Goal: Information Seeking & Learning: Learn about a topic

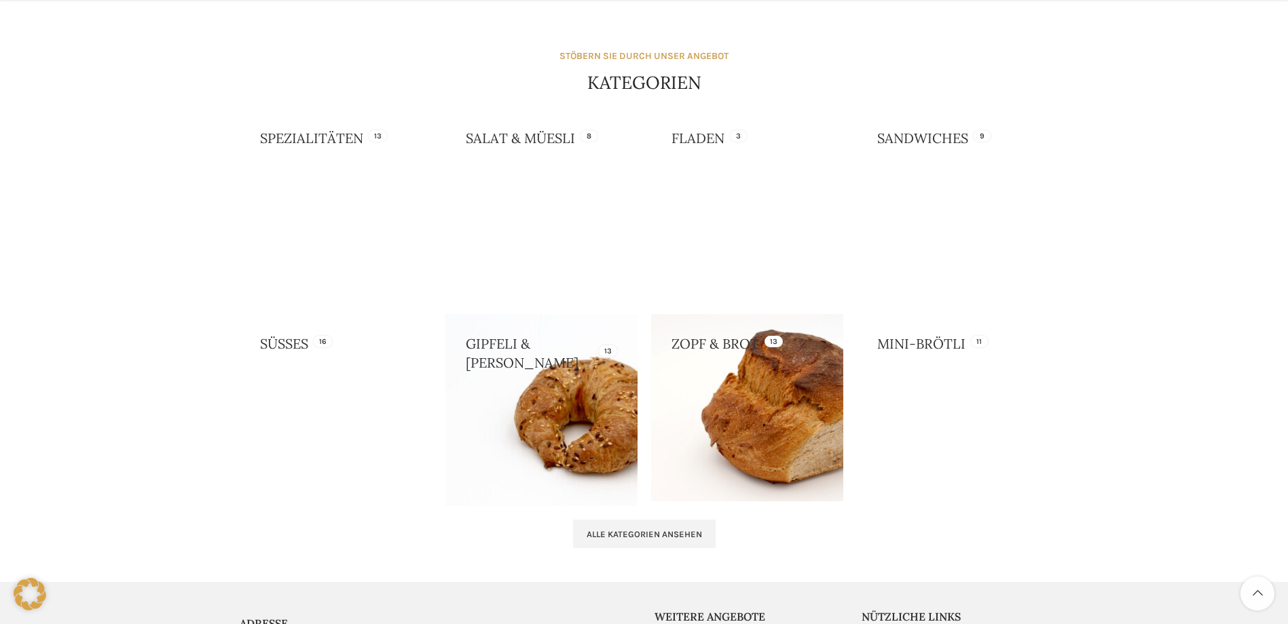
scroll to position [1154, 0]
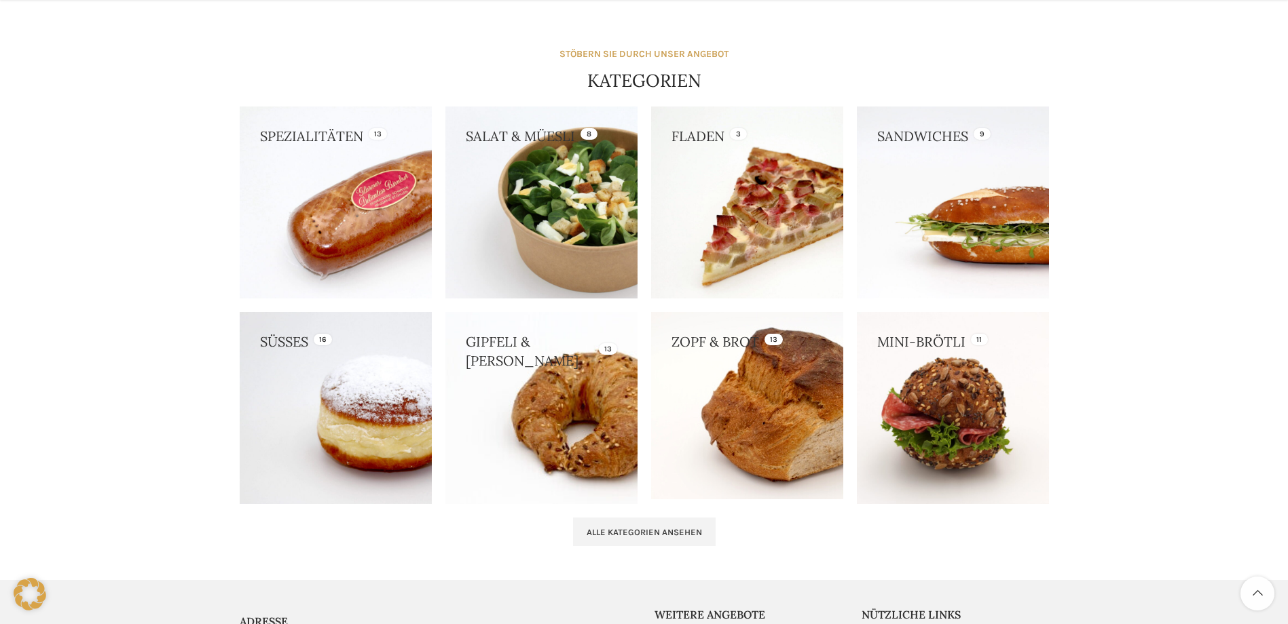
click at [601, 406] on link at bounding box center [541, 408] width 192 height 192
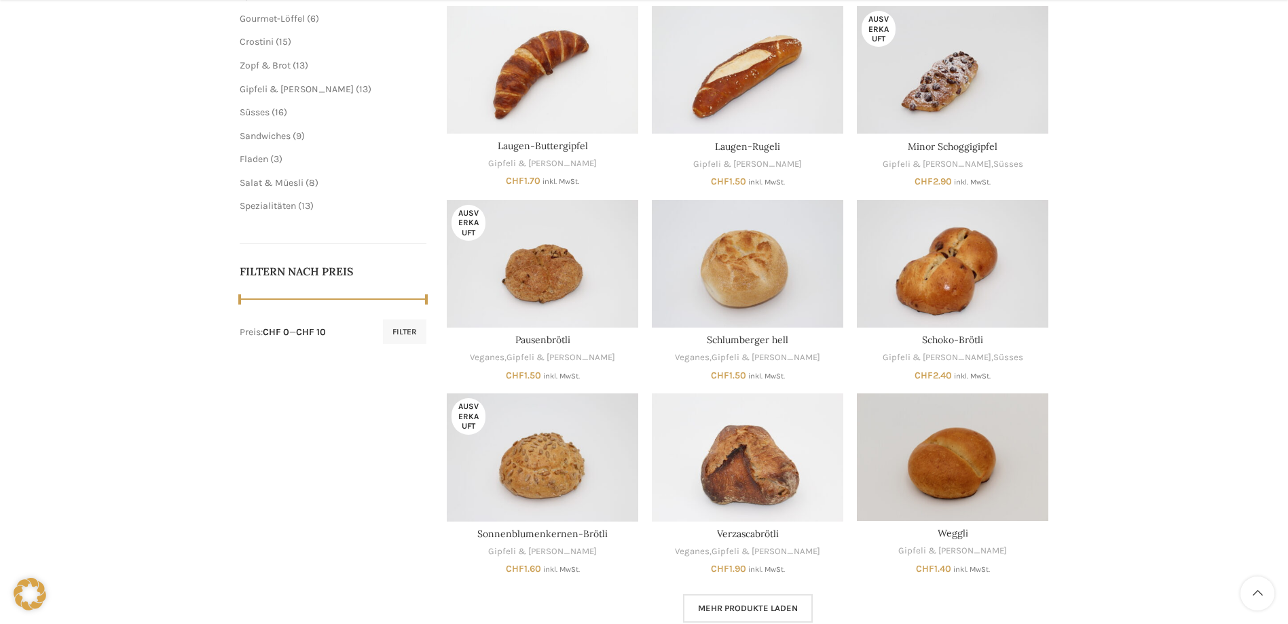
scroll to position [475, 0]
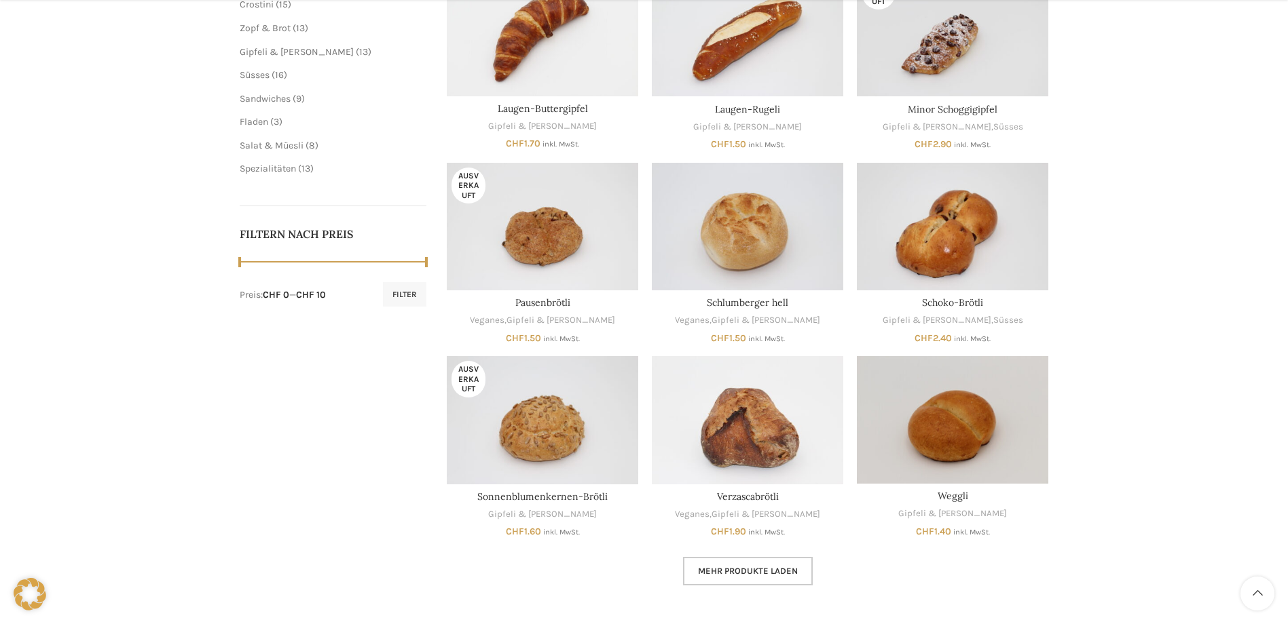
click at [778, 576] on span "Mehr Produkte laden" at bounding box center [748, 571] width 100 height 11
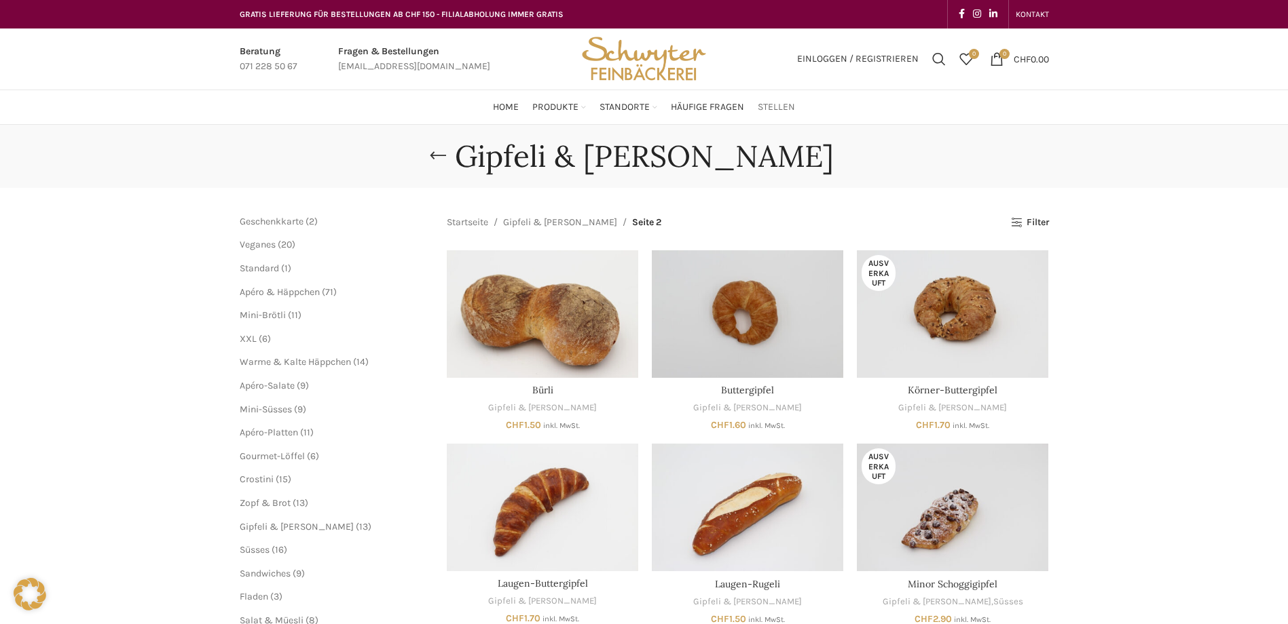
click at [765, 107] on span "Stellen" at bounding box center [775, 107] width 37 height 13
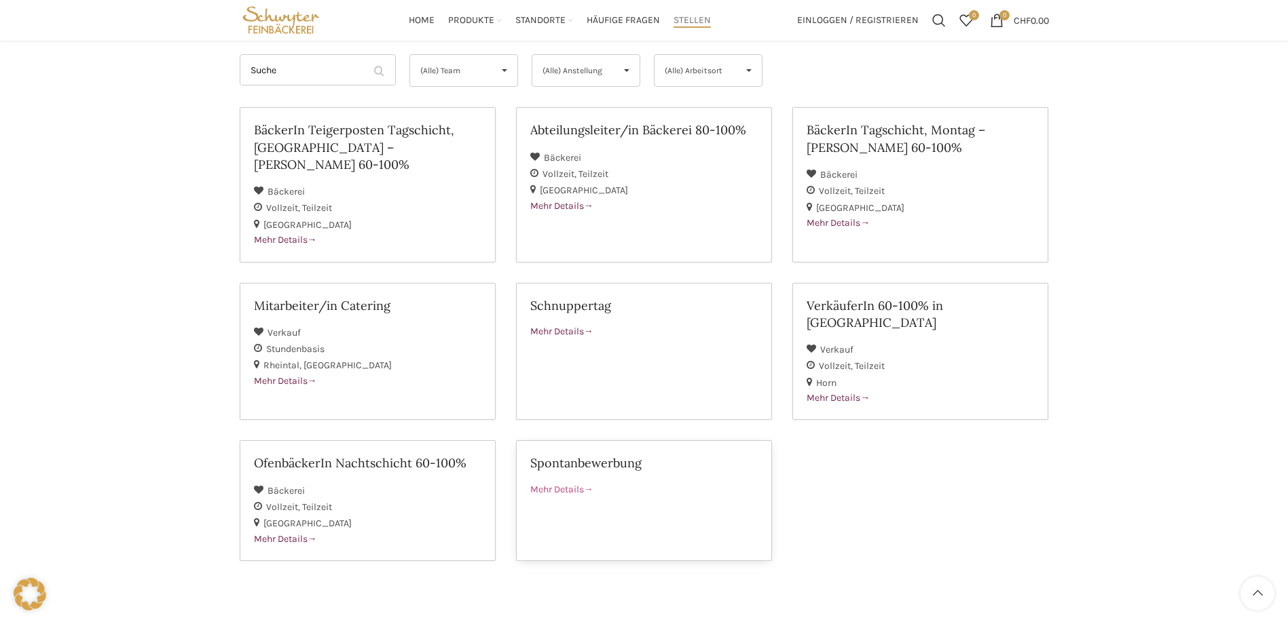
scroll to position [148, 0]
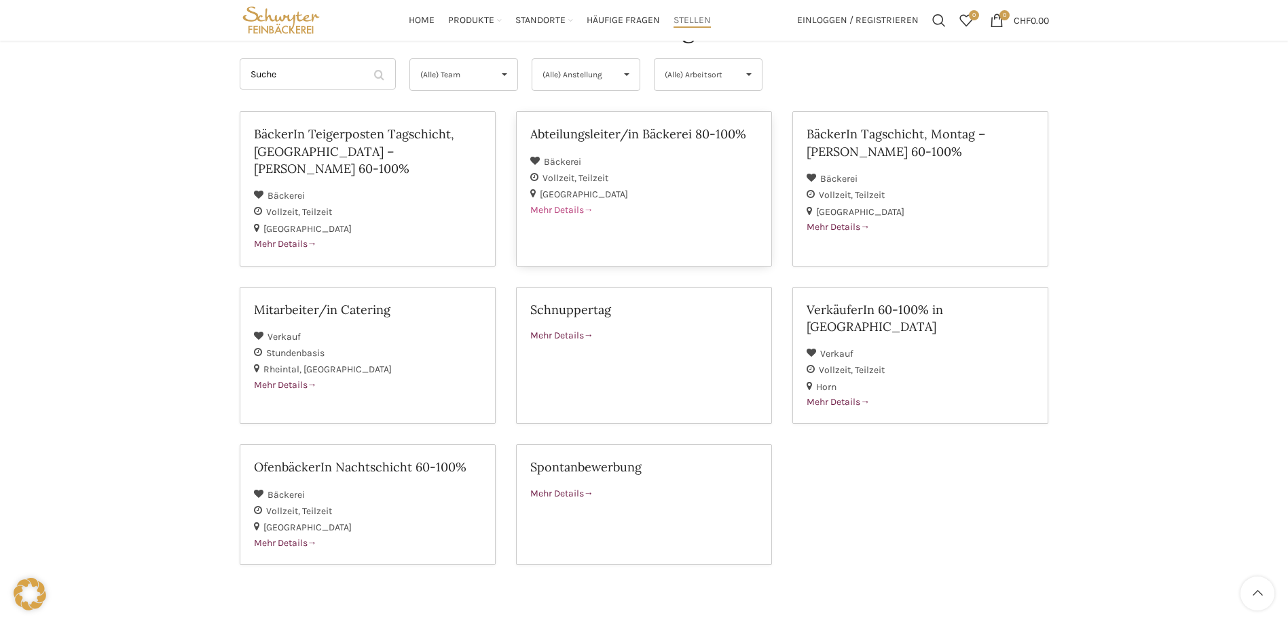
click at [568, 206] on span "Mehr Details" at bounding box center [561, 210] width 63 height 12
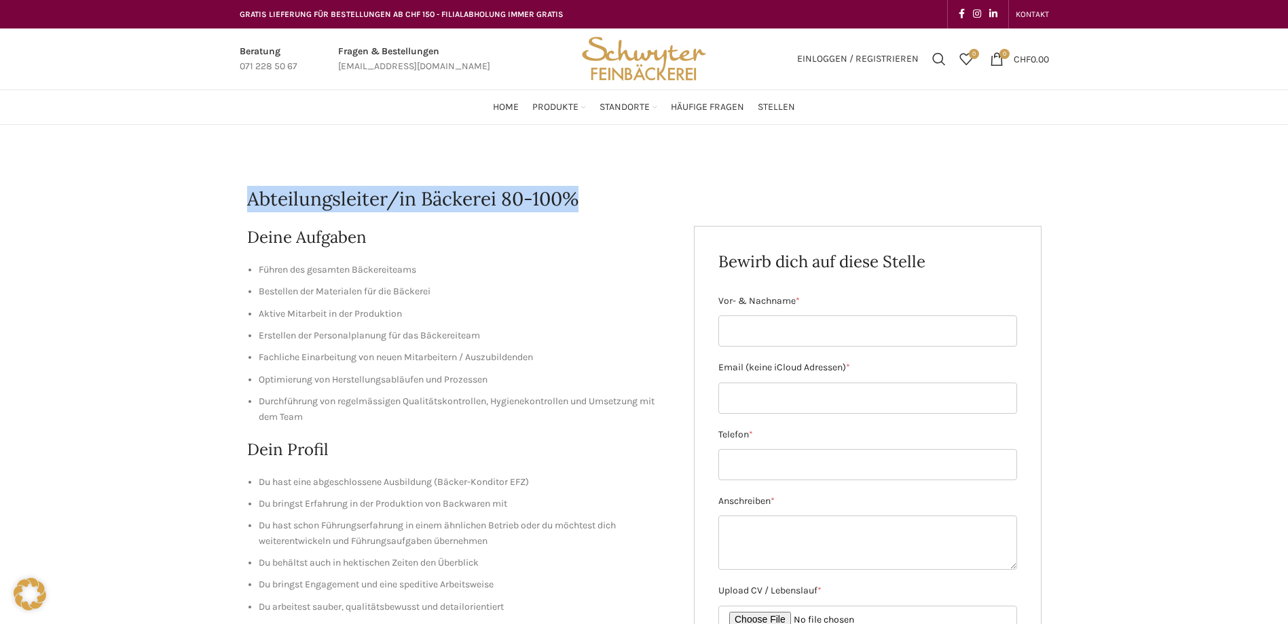
drag, startPoint x: 250, startPoint y: 195, endPoint x: 586, endPoint y: 193, distance: 335.3
click at [586, 193] on h1 "Abteilungsleiter/in Bäckerei 80-100%" at bounding box center [644, 199] width 794 height 26
copy h1 "Abteilungsleiter/in Bäckerei 80-100%"
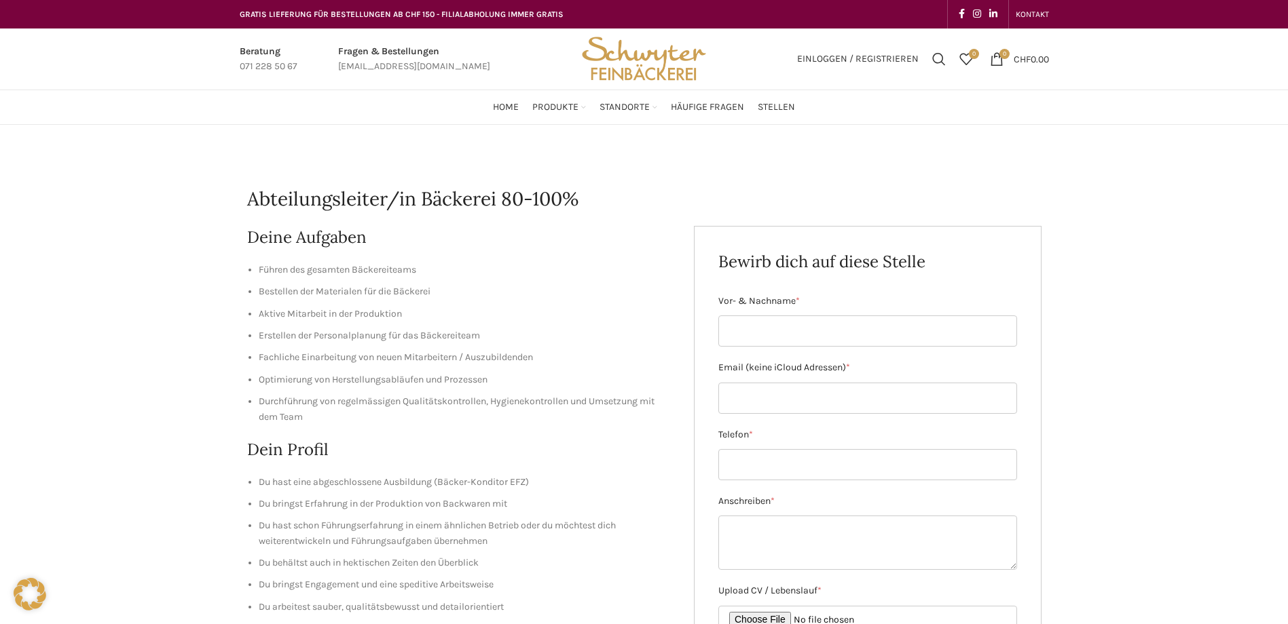
click at [616, 298] on li "Bestellen der Materialen für die Bäckerei" at bounding box center [466, 291] width 415 height 15
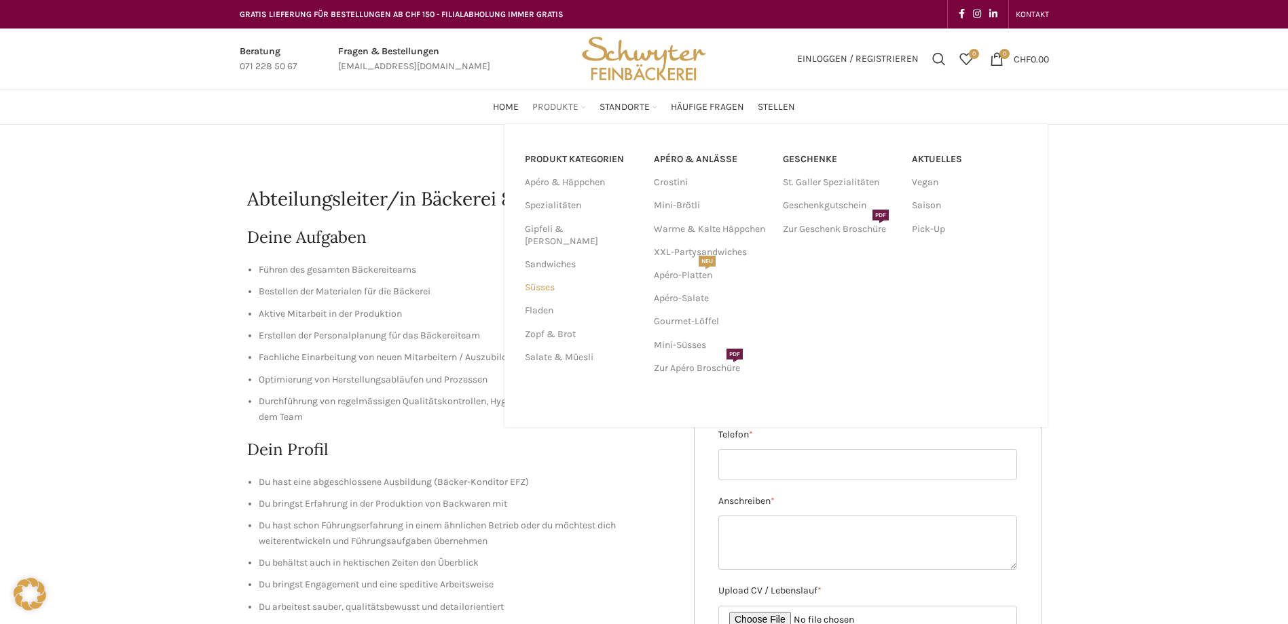
click at [565, 276] on link "Süsses" at bounding box center [581, 287] width 113 height 23
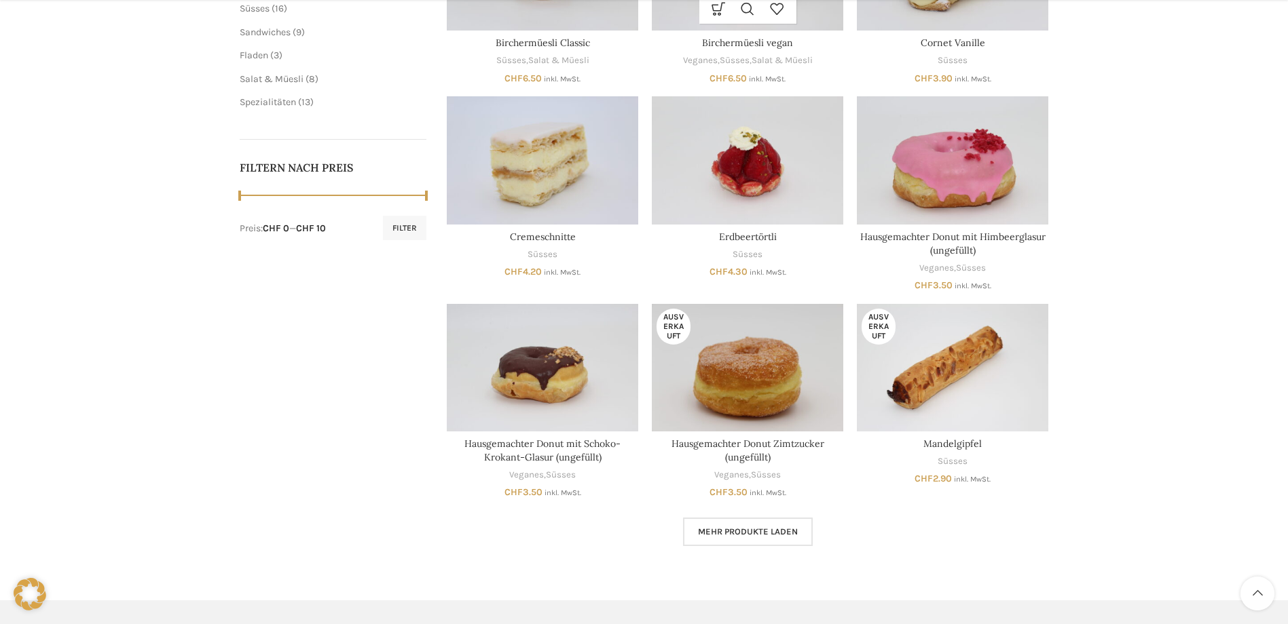
scroll to position [543, 0]
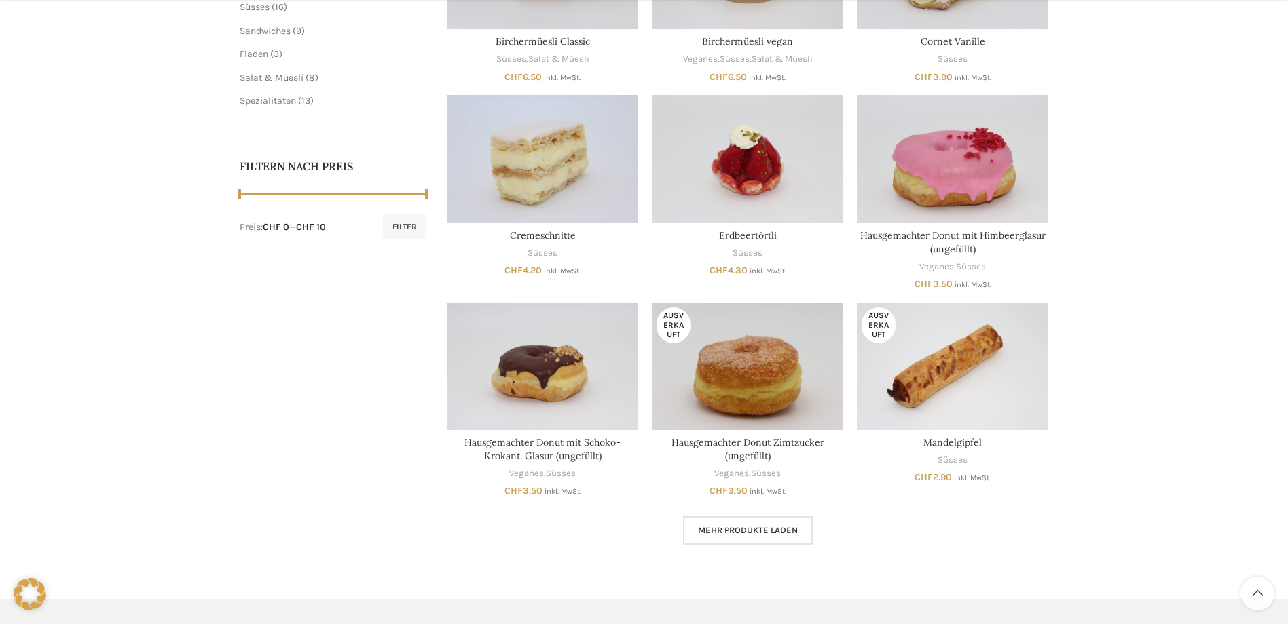
click at [743, 550] on main "Schliessen Geschenkkarte 2 2 Produkte Veganes 20 20 Produkte Standard 1 1 Produ…" at bounding box center [643, 108] width 829 height 927
click at [742, 538] on link "Mehr Produkte laden" at bounding box center [748, 530] width 130 height 29
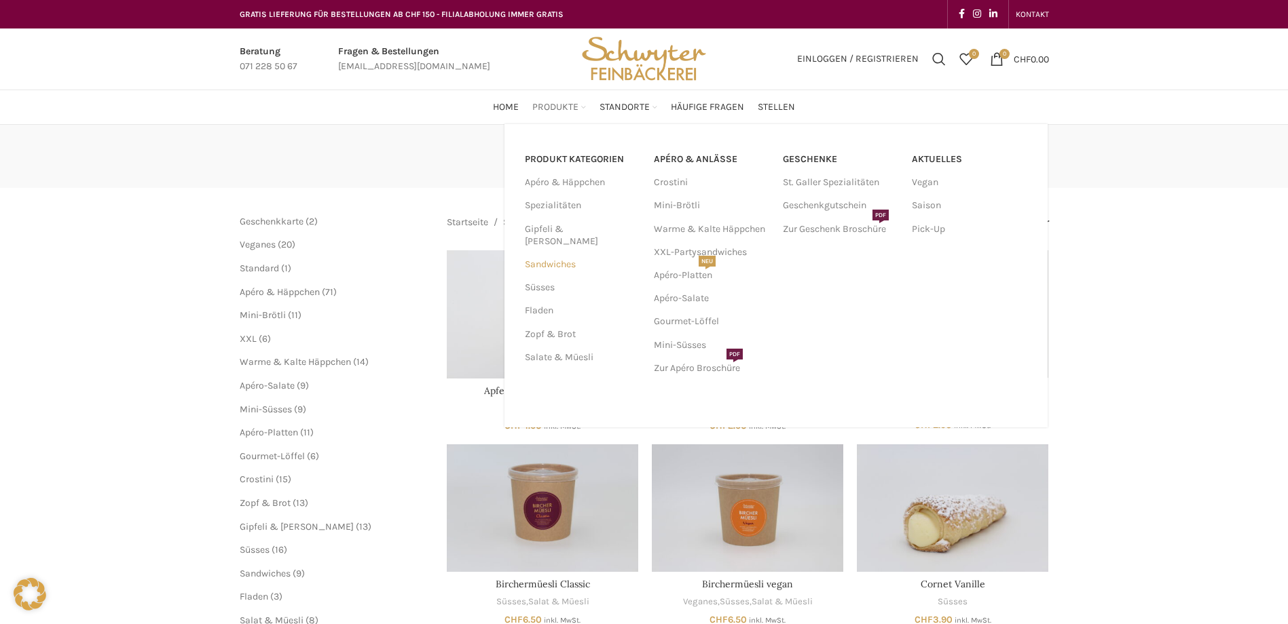
click at [568, 256] on link "Sandwiches" at bounding box center [581, 264] width 113 height 23
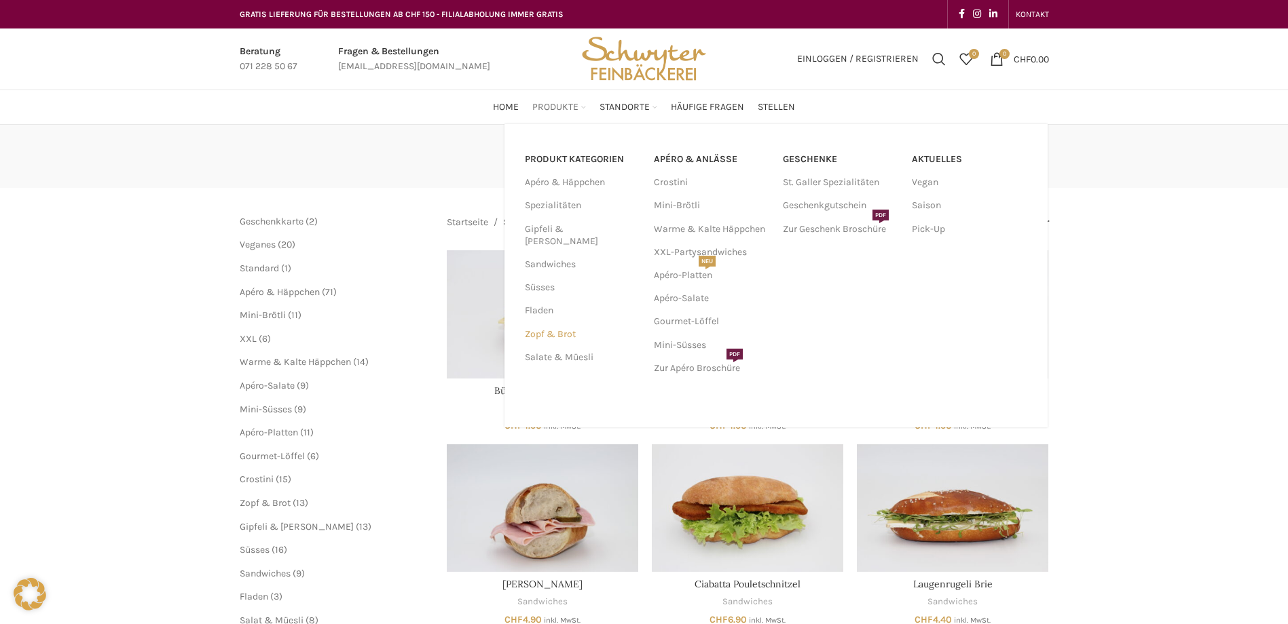
click at [567, 326] on link "Zopf & Brot" at bounding box center [581, 334] width 113 height 23
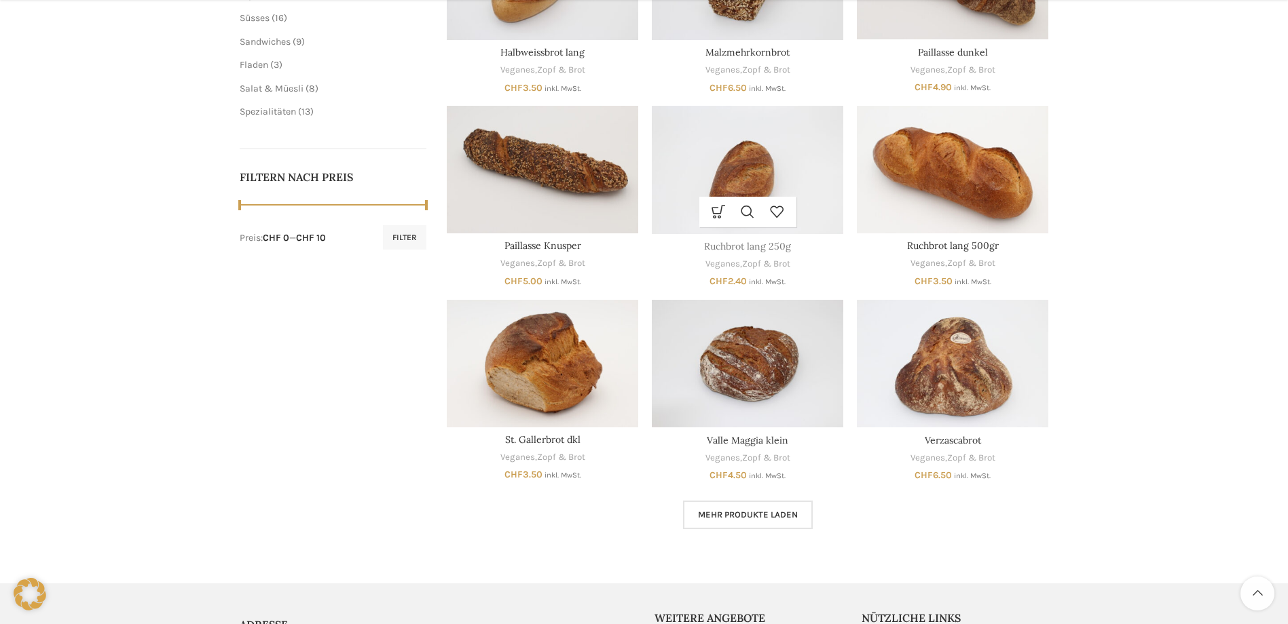
scroll to position [543, 0]
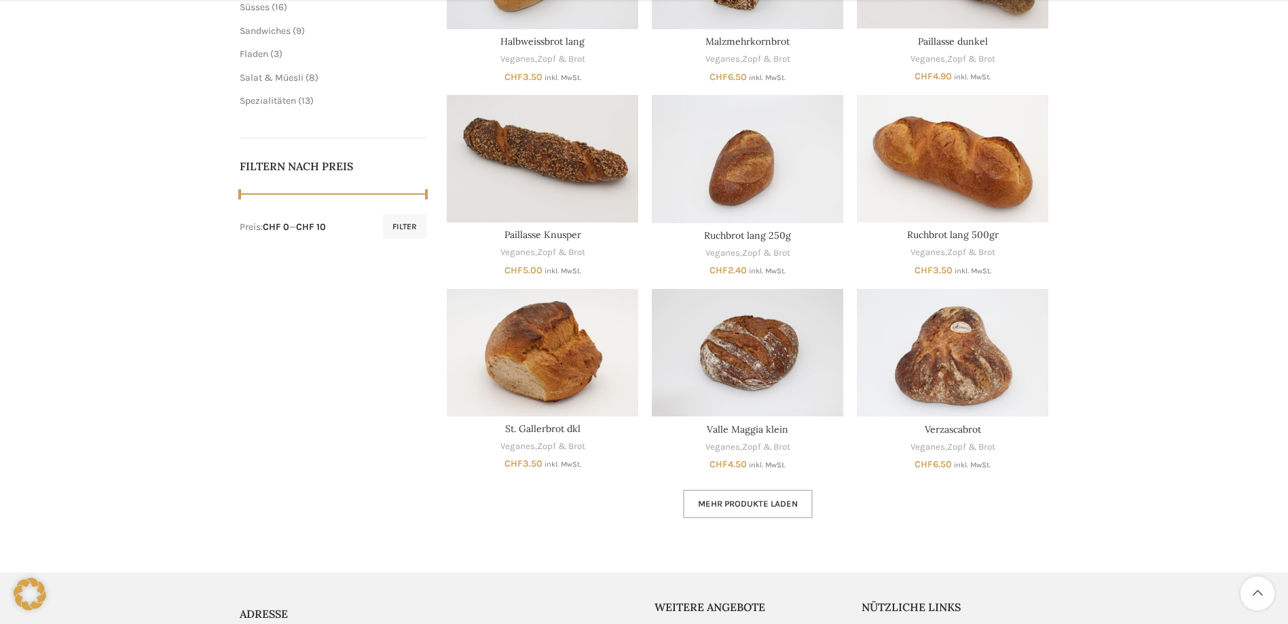
click at [739, 509] on span "Mehr Produkte laden" at bounding box center [748, 504] width 100 height 11
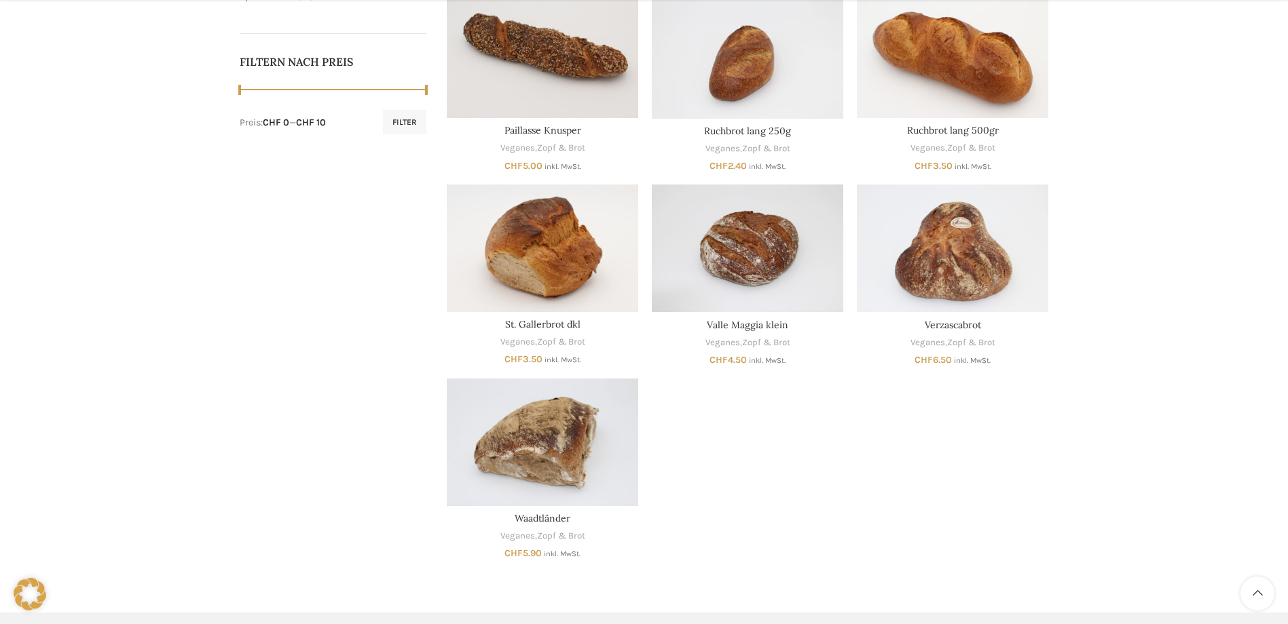
scroll to position [679, 0]
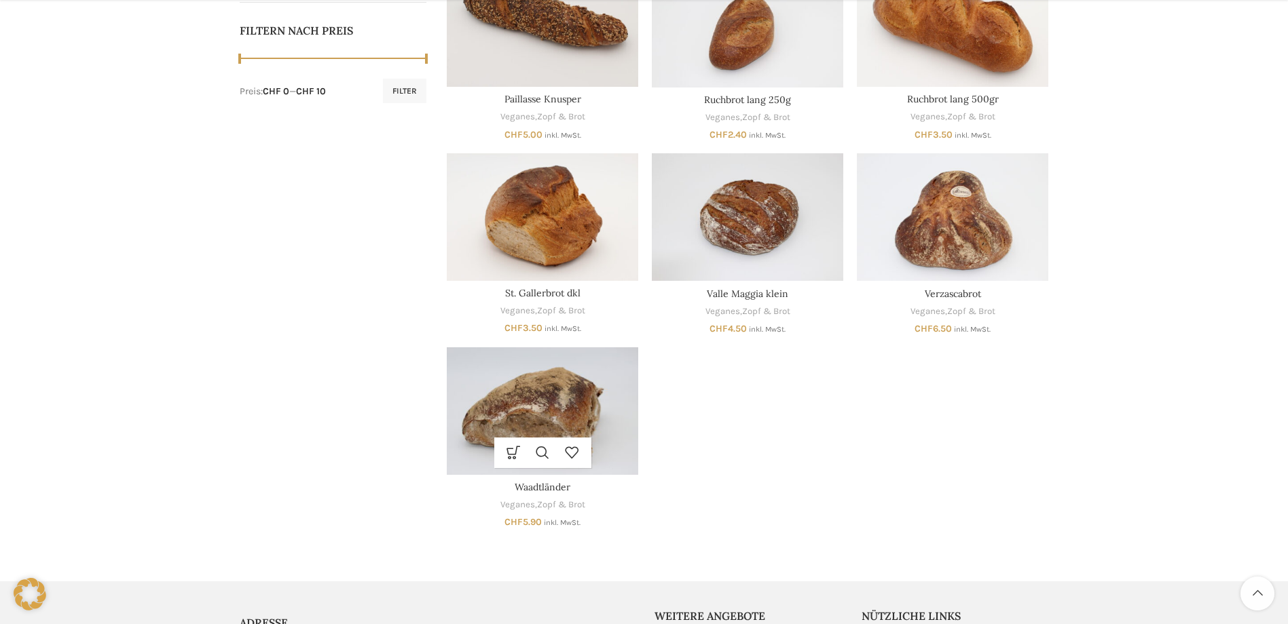
click at [565, 419] on img "Waadtländer" at bounding box center [542, 411] width 191 height 128
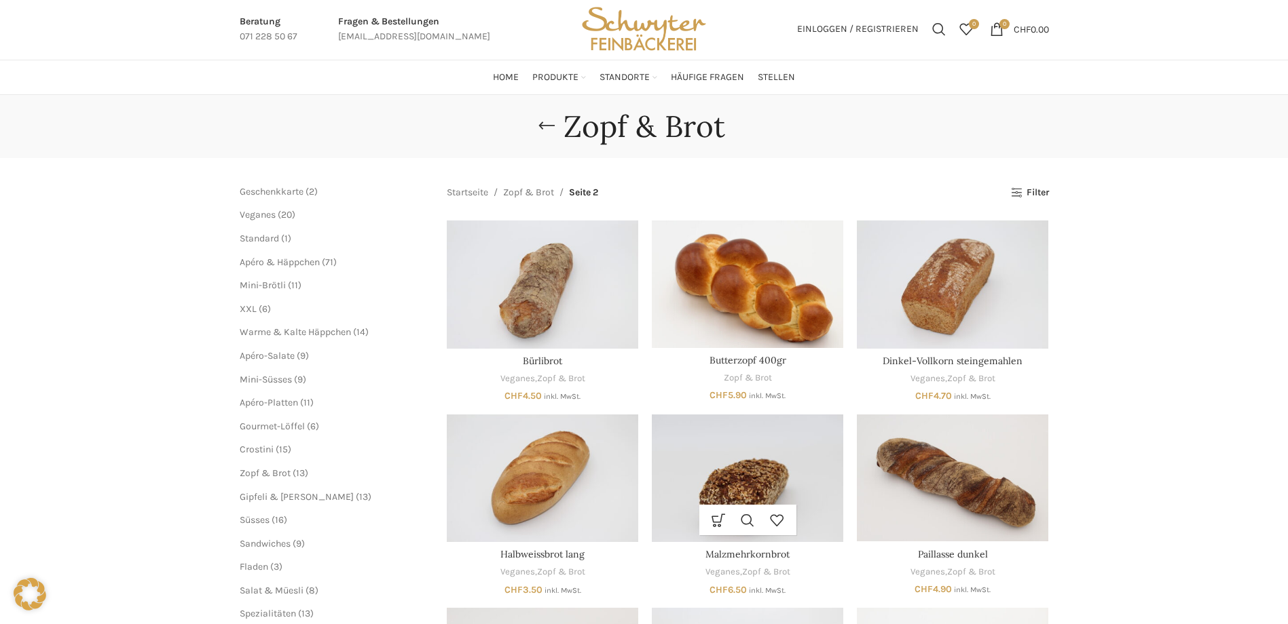
scroll to position [0, 0]
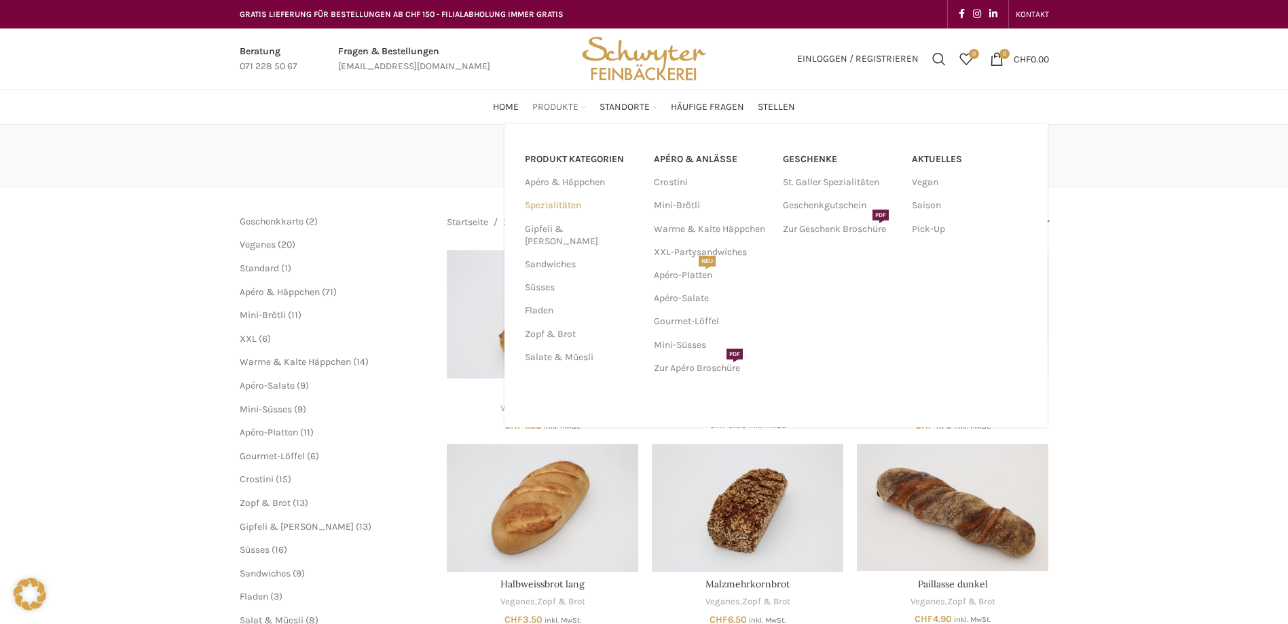
click at [565, 210] on link "Spezialitäten" at bounding box center [581, 205] width 113 height 23
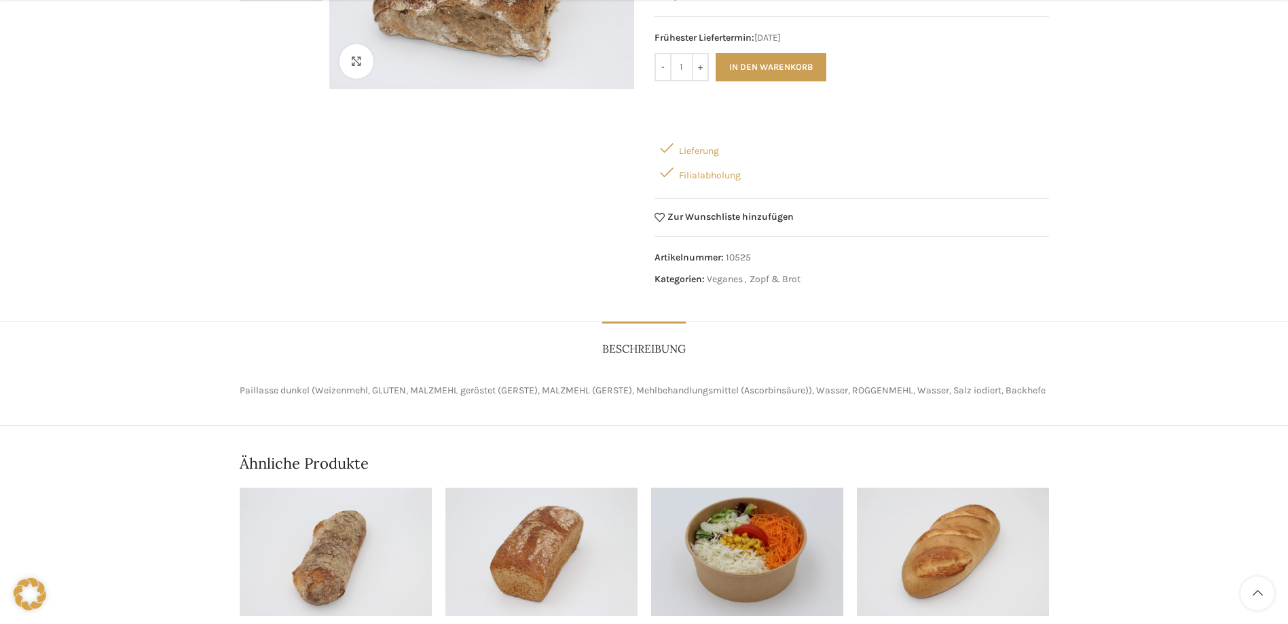
scroll to position [271, 0]
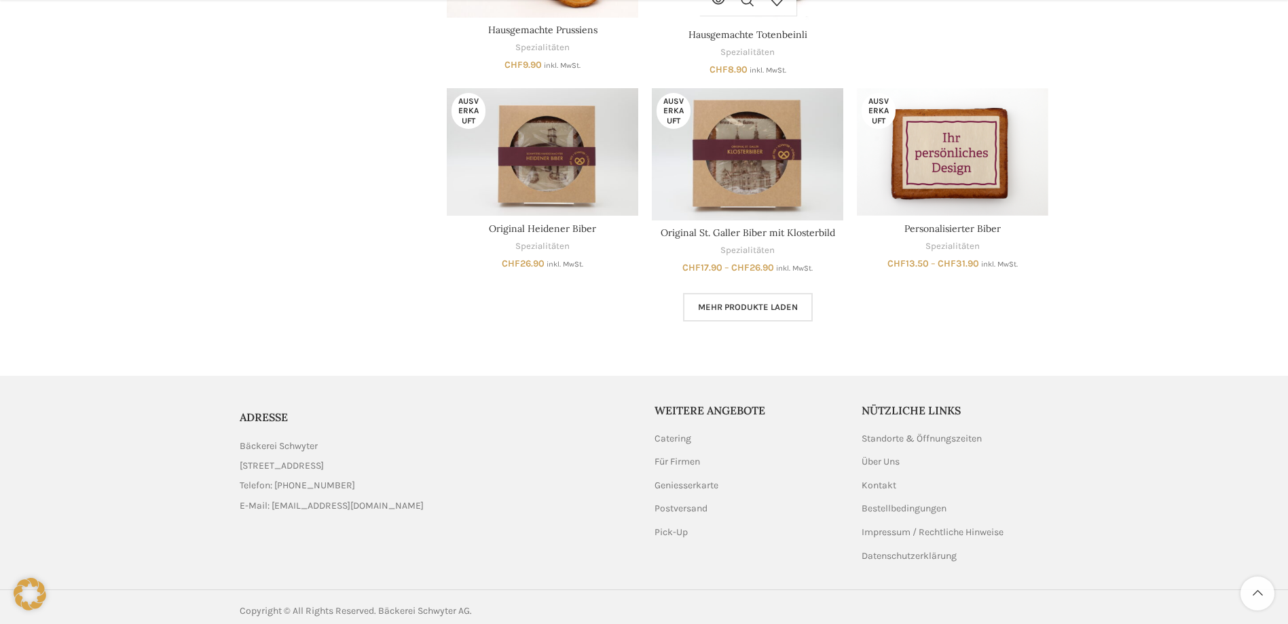
scroll to position [908, 0]
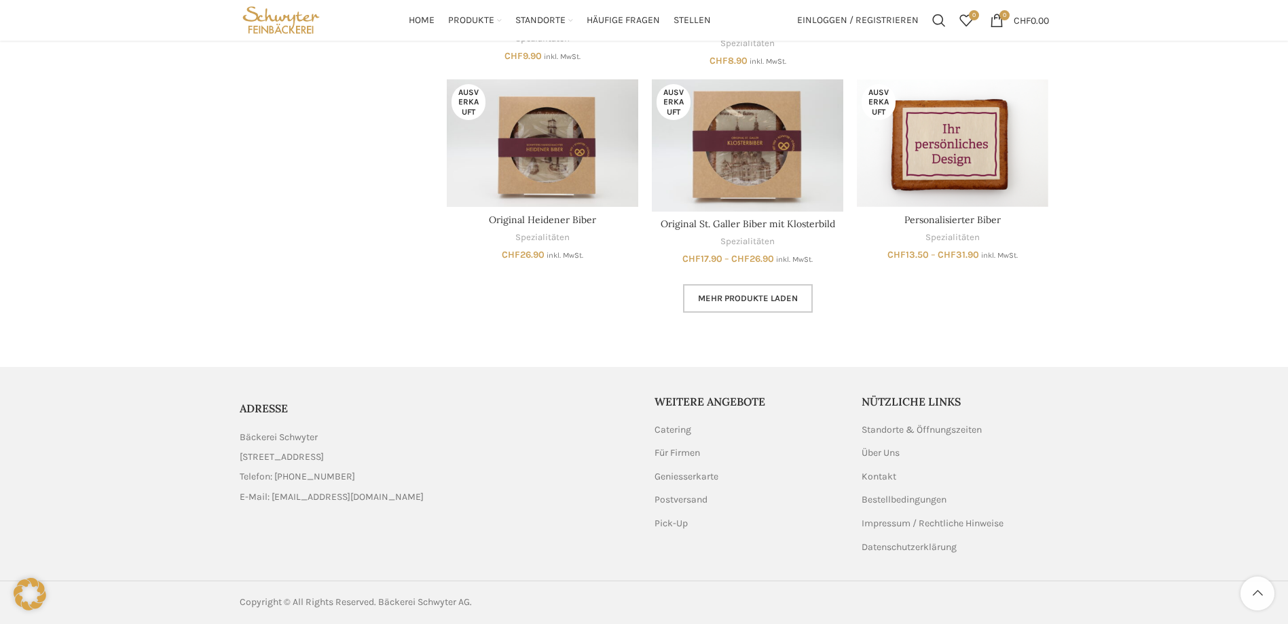
click at [759, 291] on link "Mehr Produkte laden" at bounding box center [748, 298] width 130 height 29
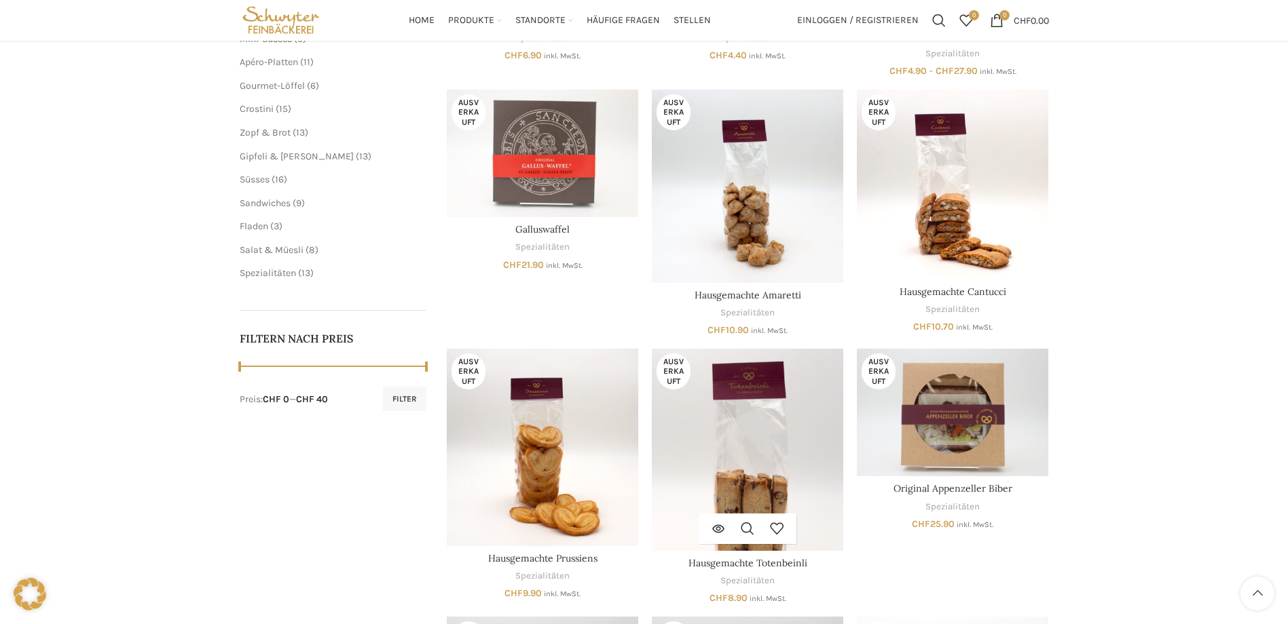
scroll to position [365, 0]
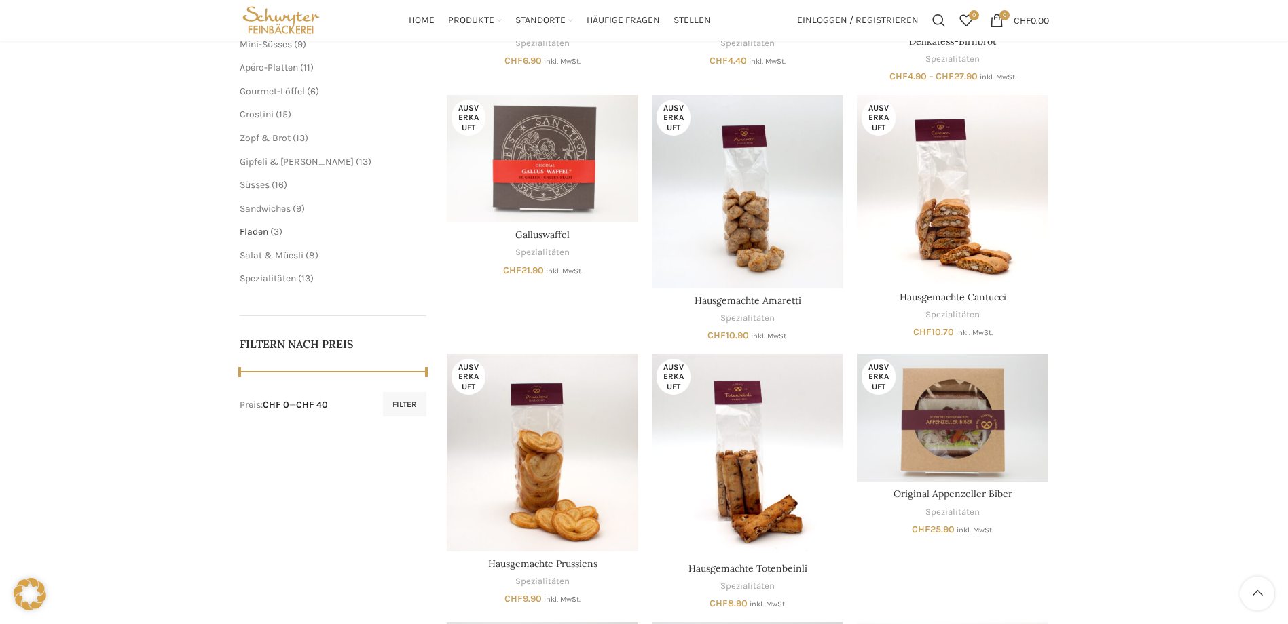
click at [257, 227] on span "Fladen" at bounding box center [254, 232] width 29 height 12
